Goal: Task Accomplishment & Management: Manage account settings

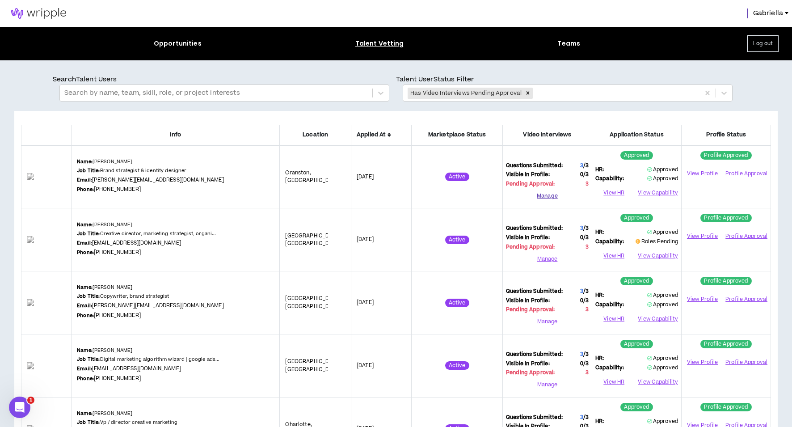
click at [550, 196] on button "Manage" at bounding box center [547, 195] width 83 height 13
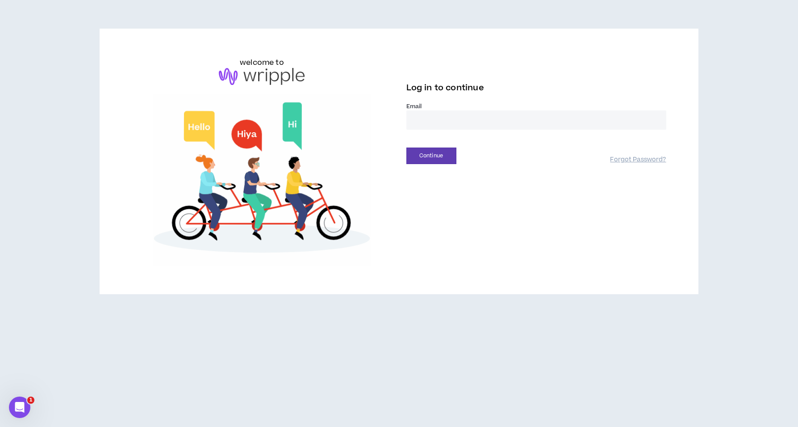
type input "**********"
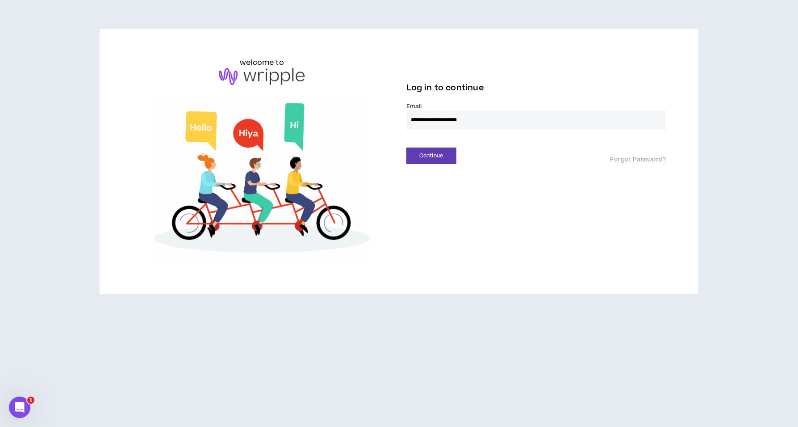
click at [431, 155] on button "Continue" at bounding box center [432, 155] width 50 height 17
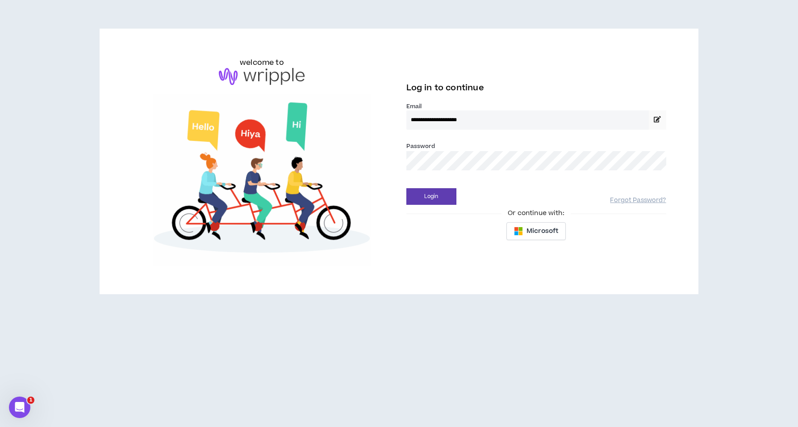
click at [431, 196] on button "Login" at bounding box center [432, 196] width 50 height 17
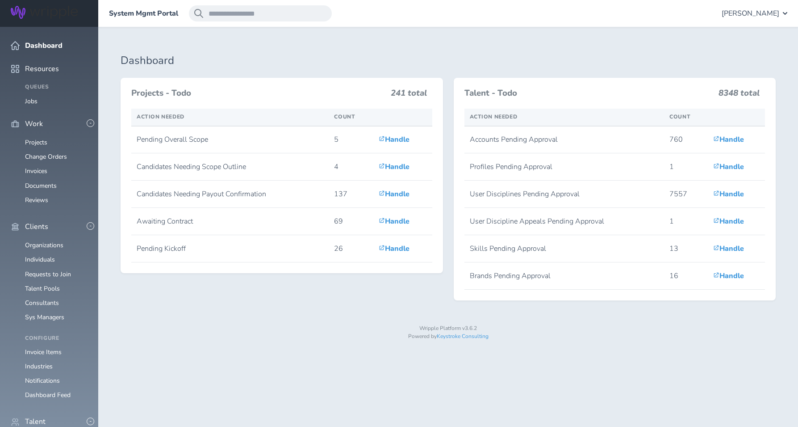
click at [751, 12] on span "[PERSON_NAME]" at bounding box center [751, 13] width 58 height 8
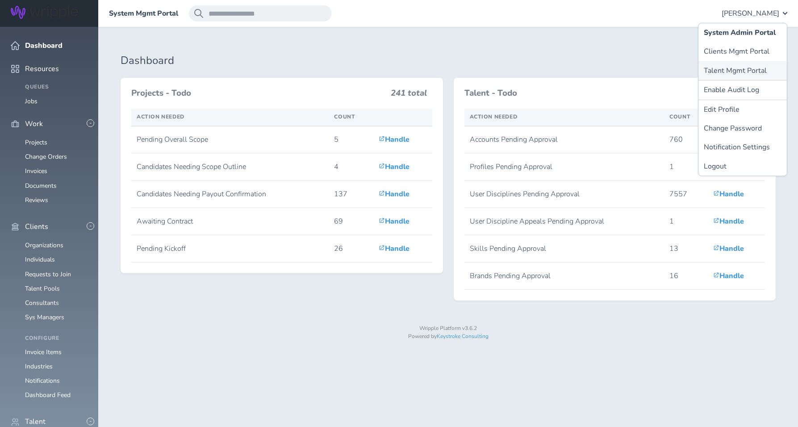
click at [735, 73] on link "Talent Mgmt Portal" at bounding box center [743, 70] width 88 height 19
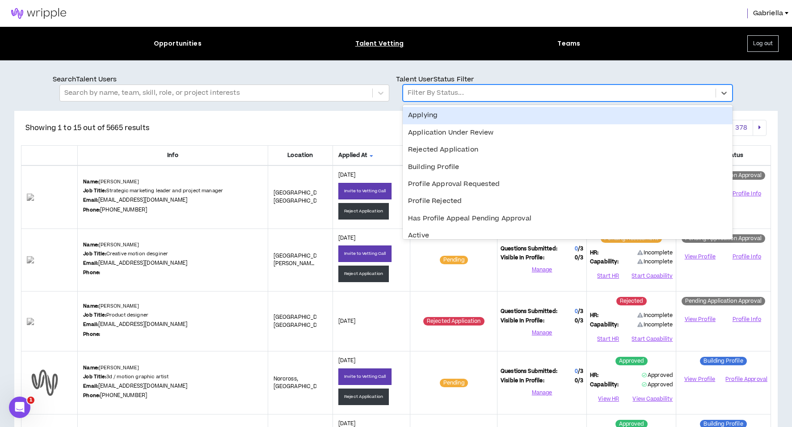
click at [474, 98] on div at bounding box center [558, 93] width 303 height 12
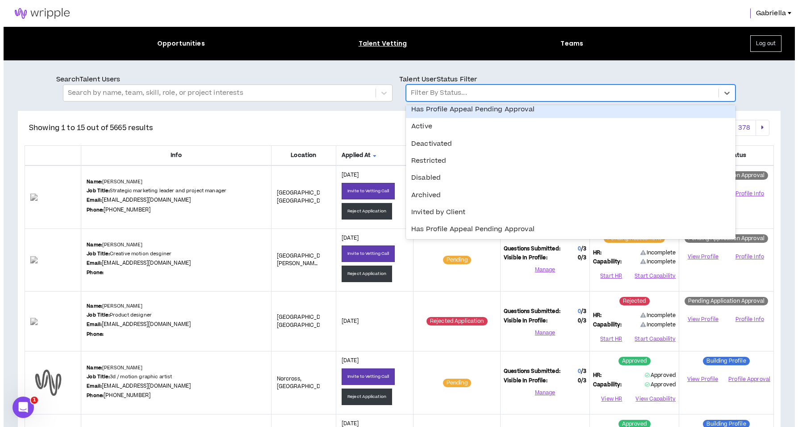
scroll to position [158, 0]
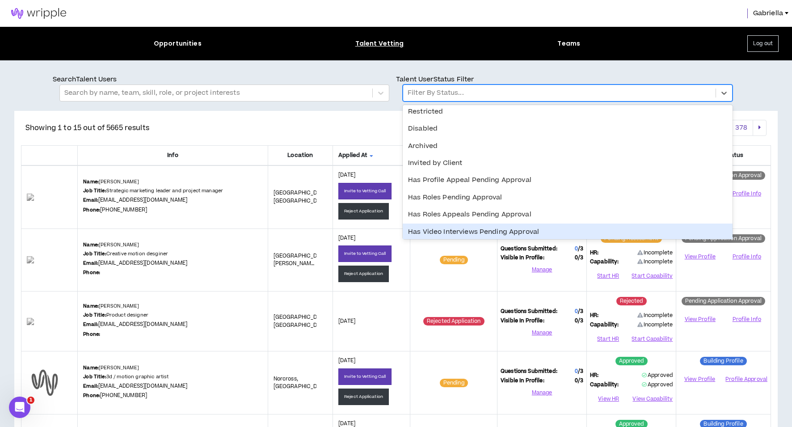
click at [457, 231] on div "Has Video Interviews Pending Approval" at bounding box center [568, 231] width 330 height 17
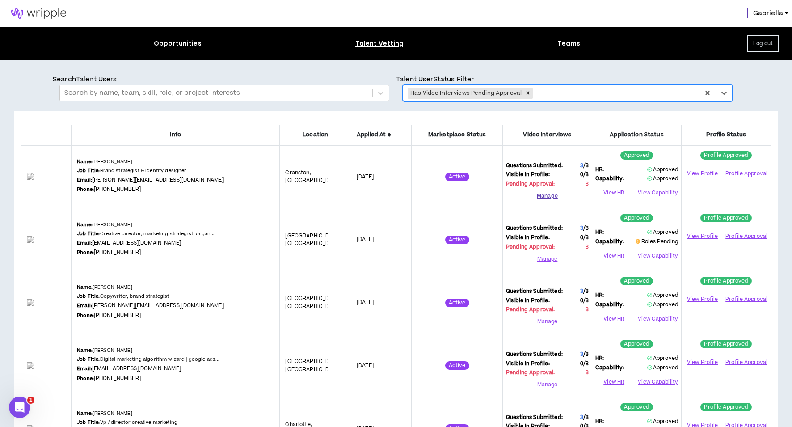
click at [544, 197] on button "Manage" at bounding box center [547, 195] width 83 height 13
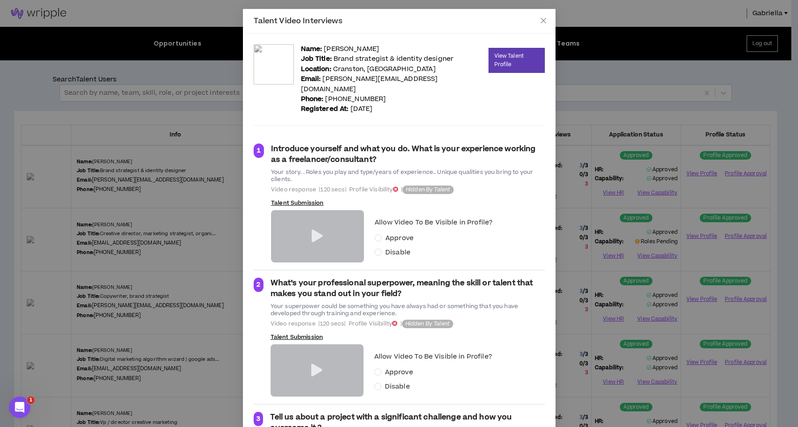
click at [312, 230] on icon at bounding box center [317, 236] width 11 height 13
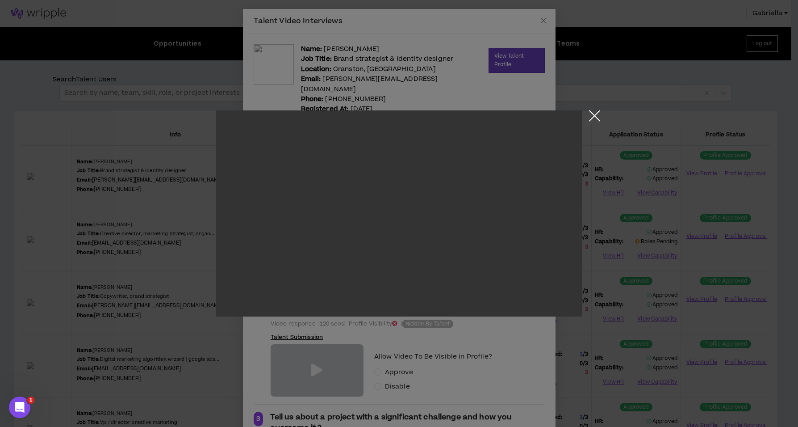
click at [594, 117] on button "Close the modal by clicking here" at bounding box center [595, 118] width 16 height 16
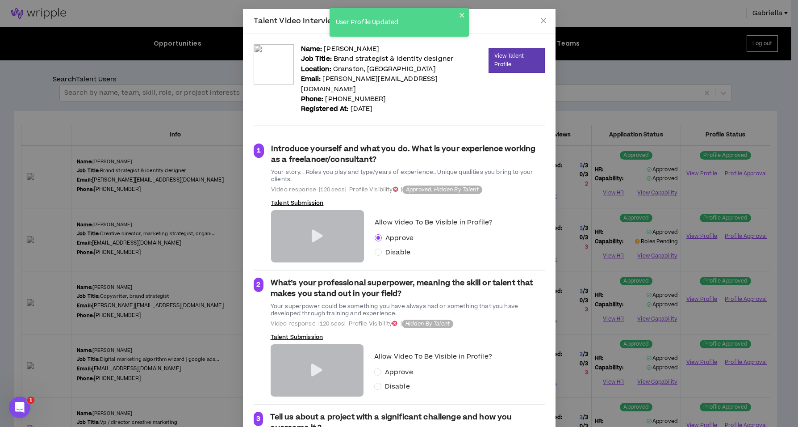
click at [311, 364] on icon at bounding box center [316, 370] width 11 height 13
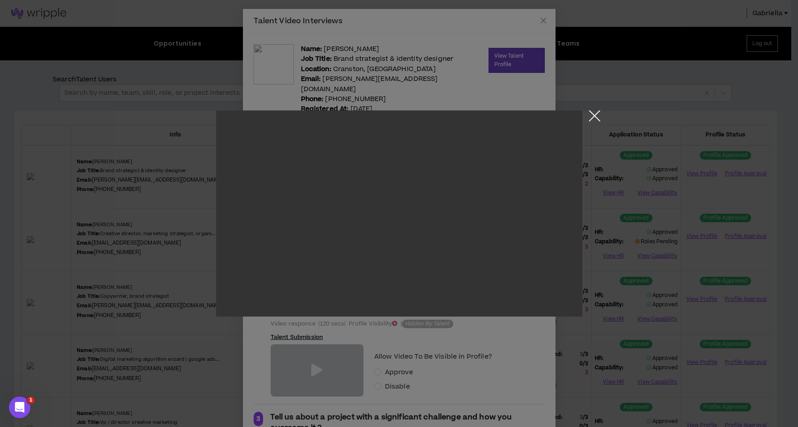
click at [592, 115] on button "Close the modal by clicking here" at bounding box center [595, 118] width 16 height 16
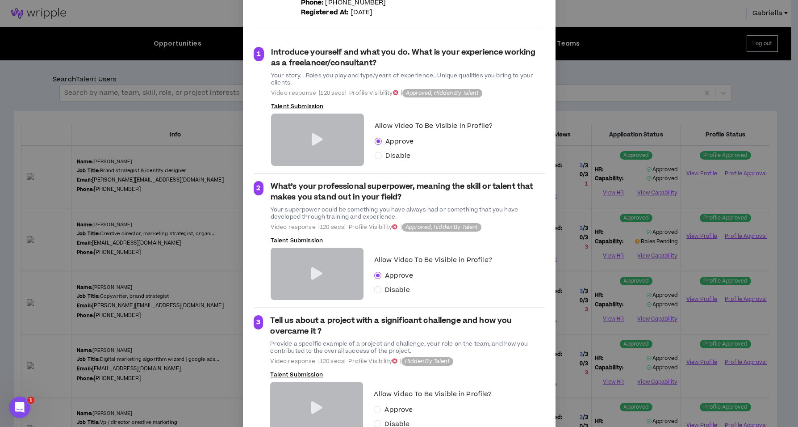
scroll to position [121, 0]
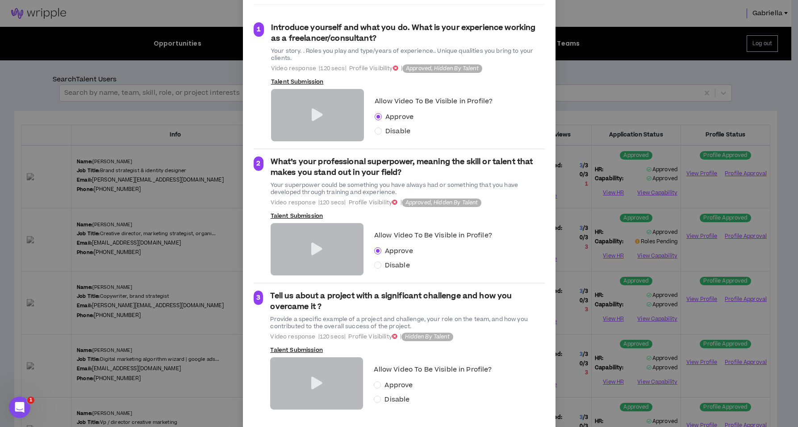
click at [312, 377] on icon at bounding box center [316, 383] width 11 height 13
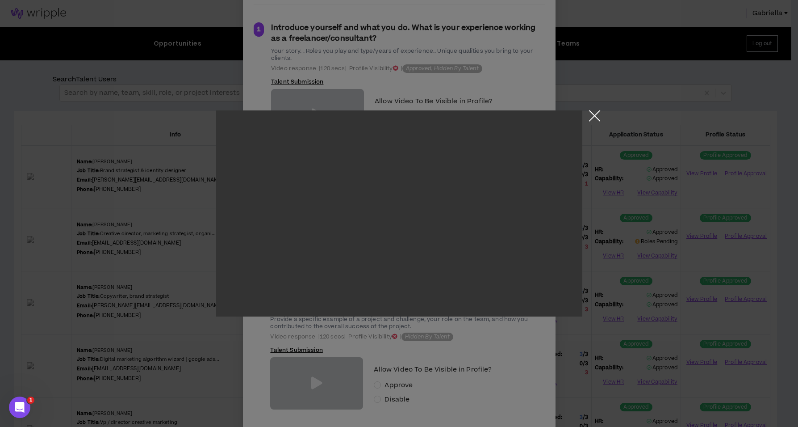
click at [594, 115] on button "Close the modal by clicking here" at bounding box center [595, 118] width 16 height 16
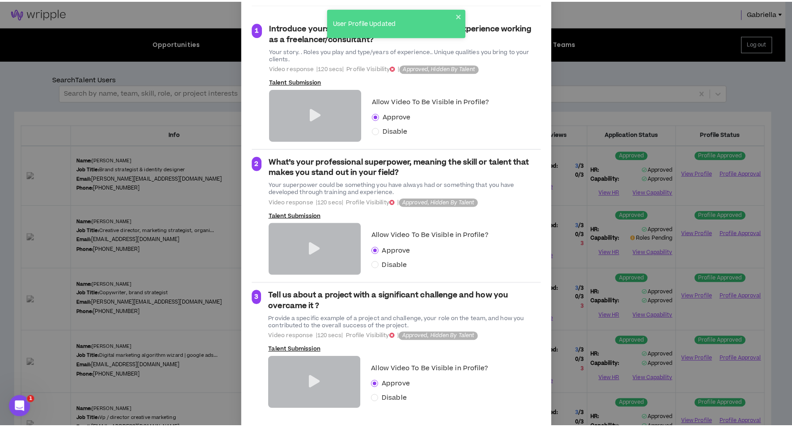
scroll to position [0, 0]
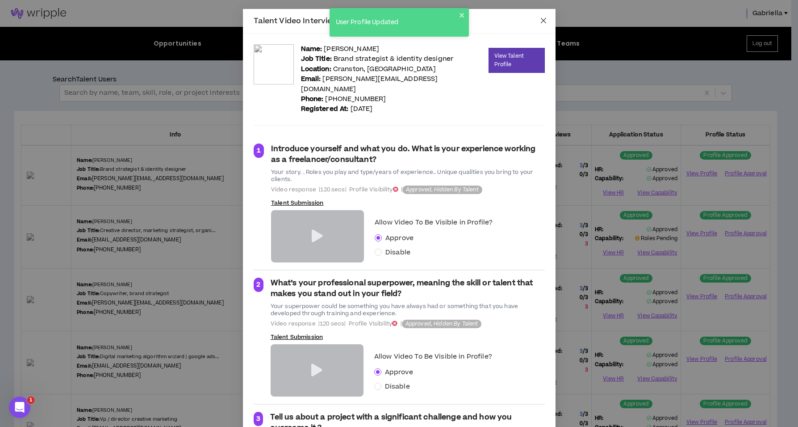
click at [540, 21] on icon "close" at bounding box center [543, 20] width 7 height 7
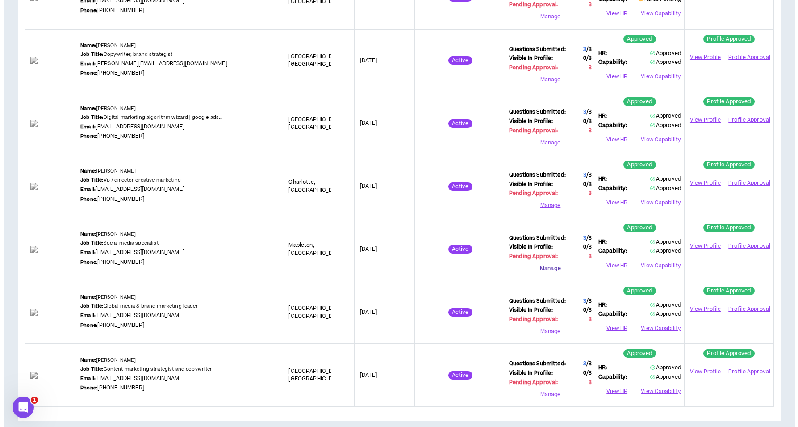
scroll to position [241, 0]
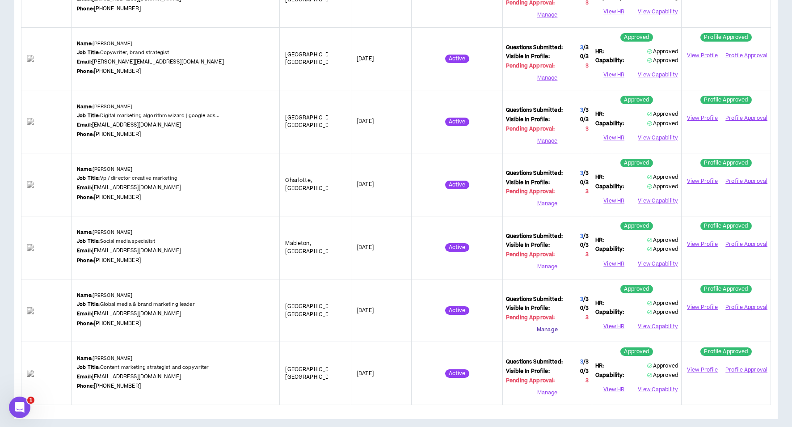
click at [547, 325] on button "Manage" at bounding box center [547, 329] width 83 height 13
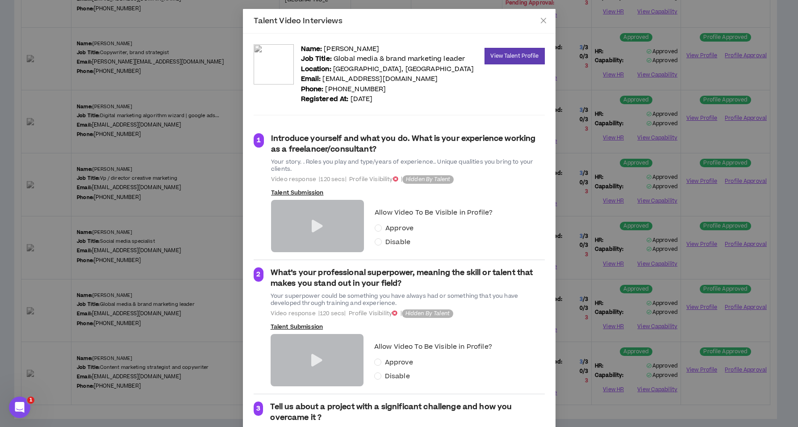
click at [312, 223] on icon at bounding box center [317, 226] width 11 height 13
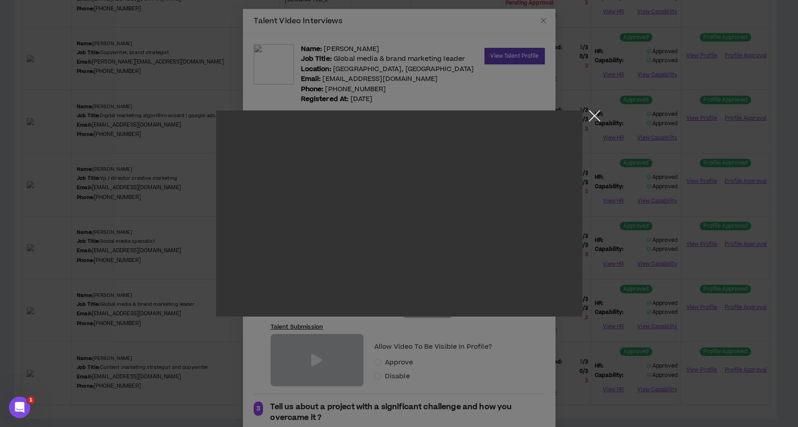
click at [594, 113] on button "Close the modal by clicking here" at bounding box center [595, 118] width 16 height 16
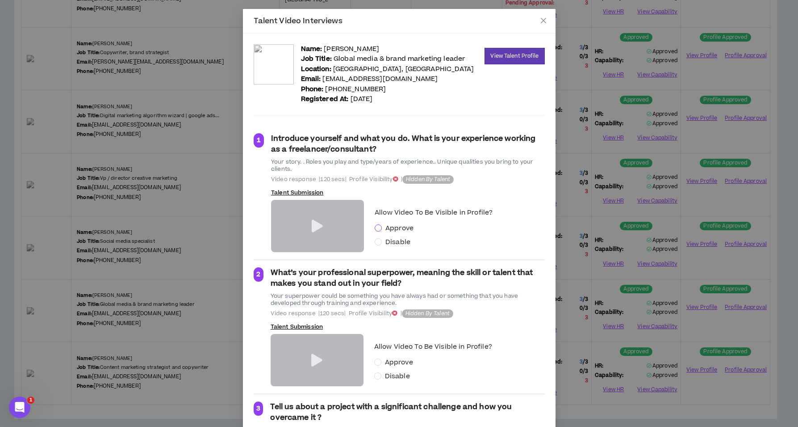
click at [377, 227] on span at bounding box center [378, 227] width 7 height 7
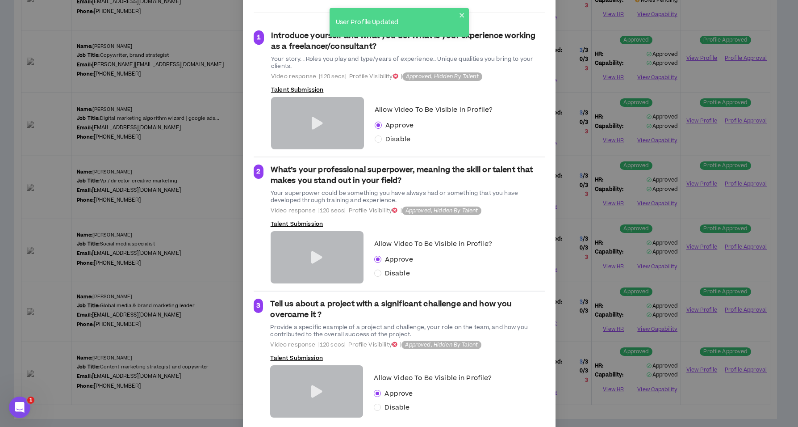
scroll to position [0, 0]
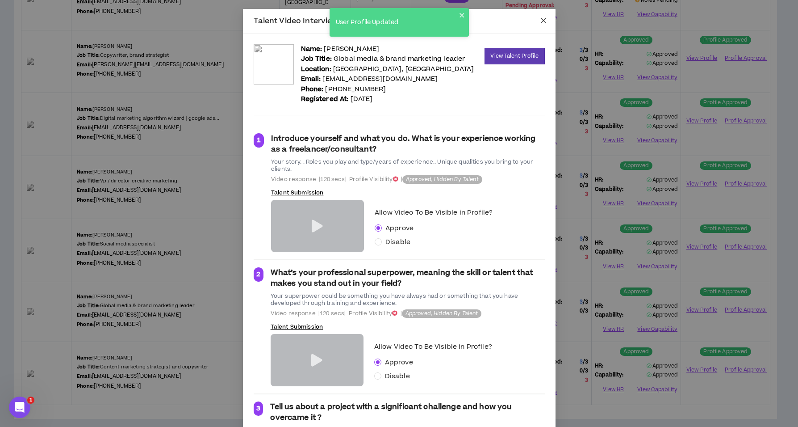
click at [541, 21] on icon "close" at bounding box center [543, 20] width 5 height 5
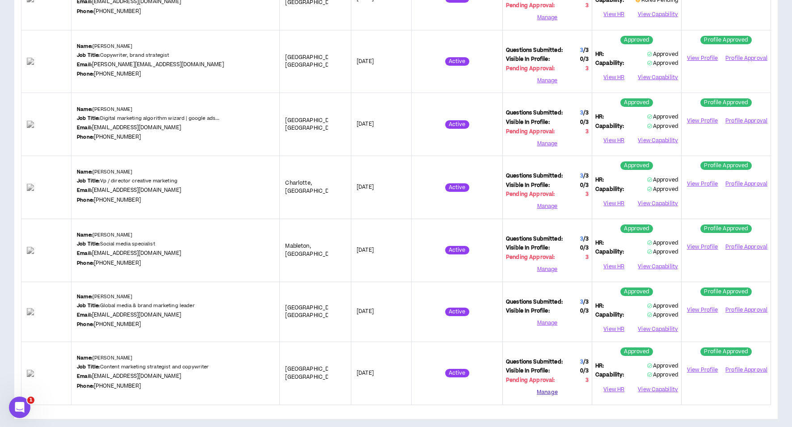
click at [546, 388] on button "Manage" at bounding box center [547, 392] width 83 height 13
